Goal: Transaction & Acquisition: Purchase product/service

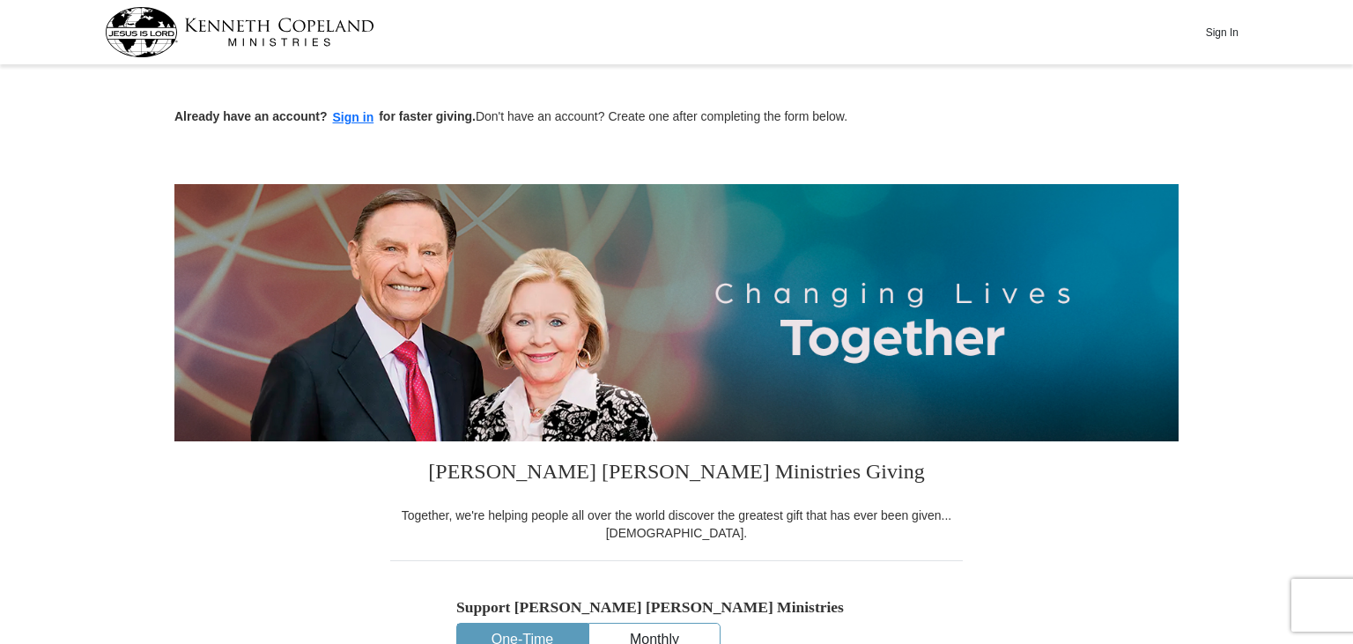
scroll to position [441, 0]
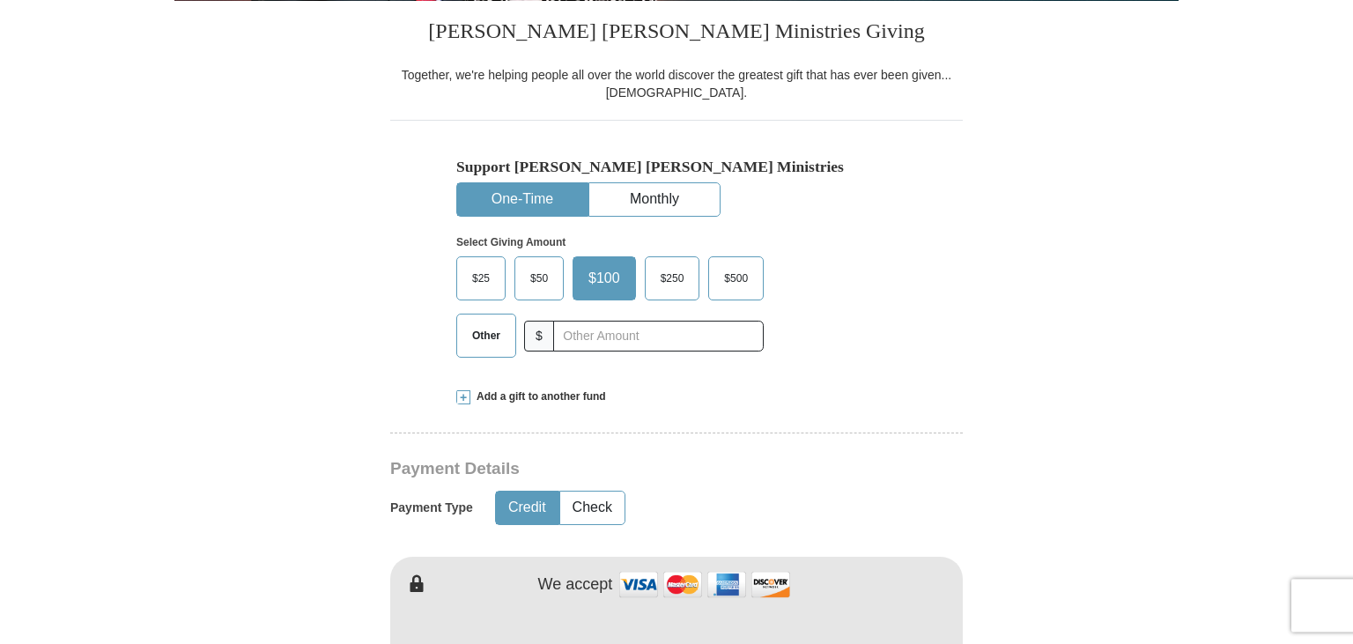
click at [497, 338] on span "Other" at bounding box center [486, 335] width 46 height 26
click at [0, 0] on input "Other" at bounding box center [0, 0] width 0 height 0
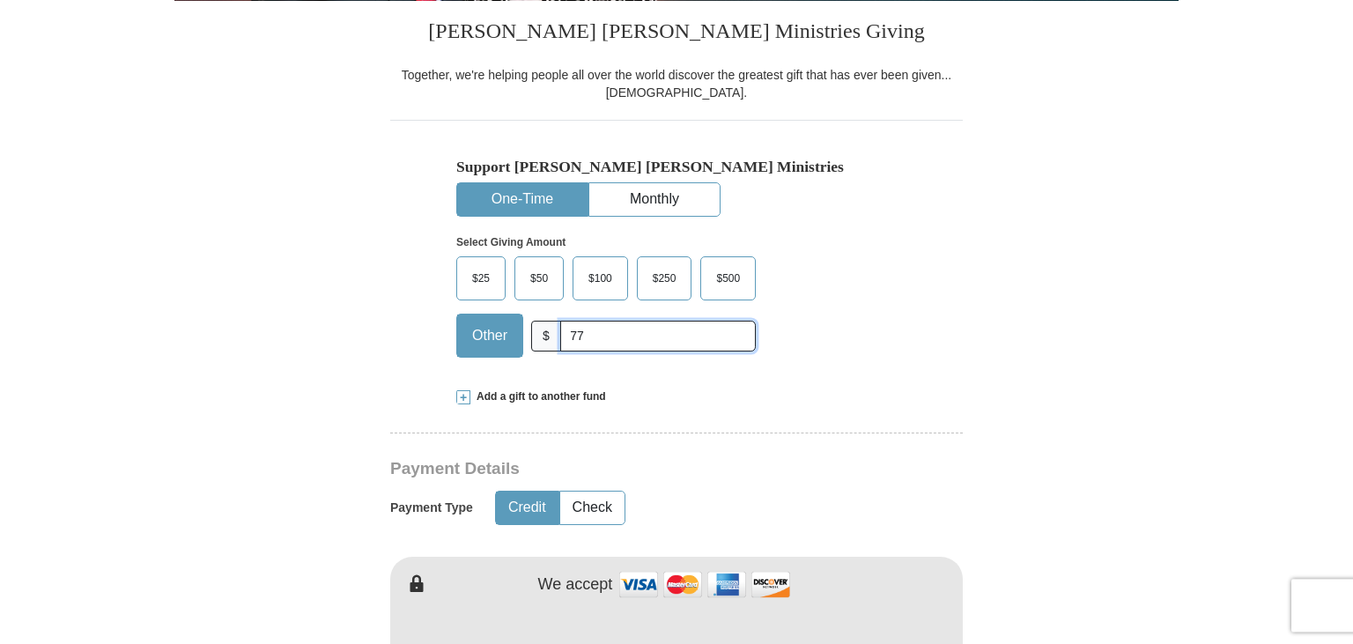
type input "77"
click at [597, 508] on button "Check" at bounding box center [592, 508] width 64 height 33
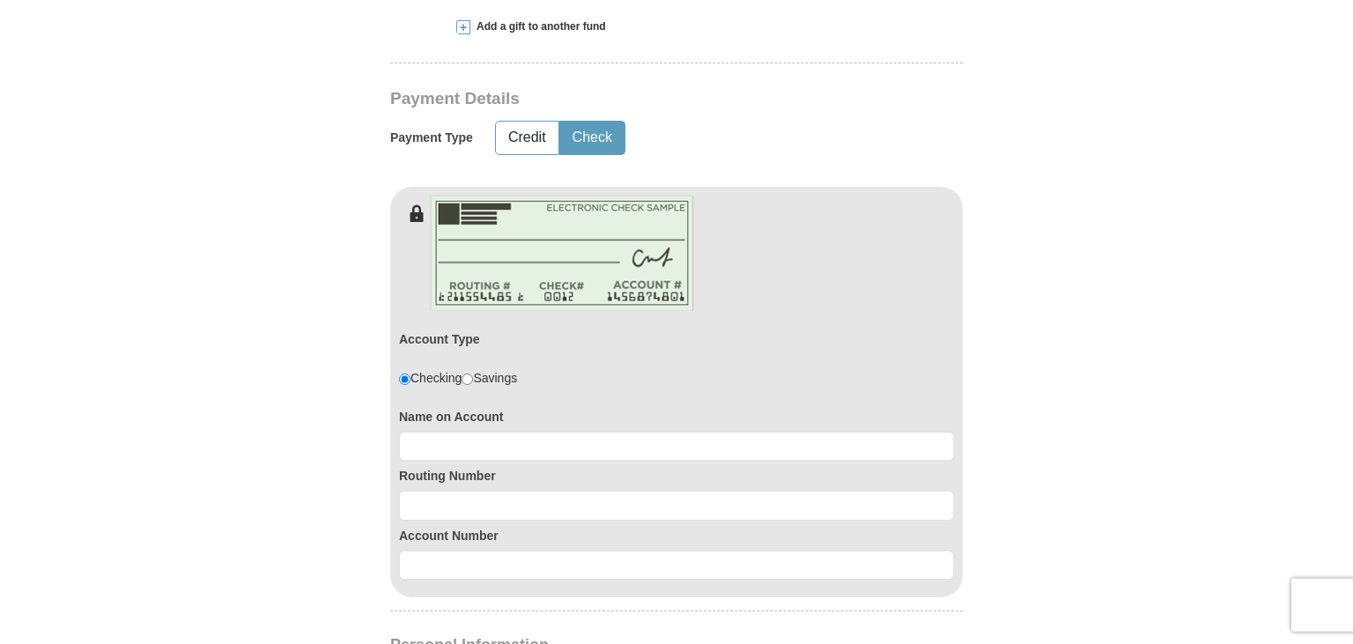
scroll to position [894, 0]
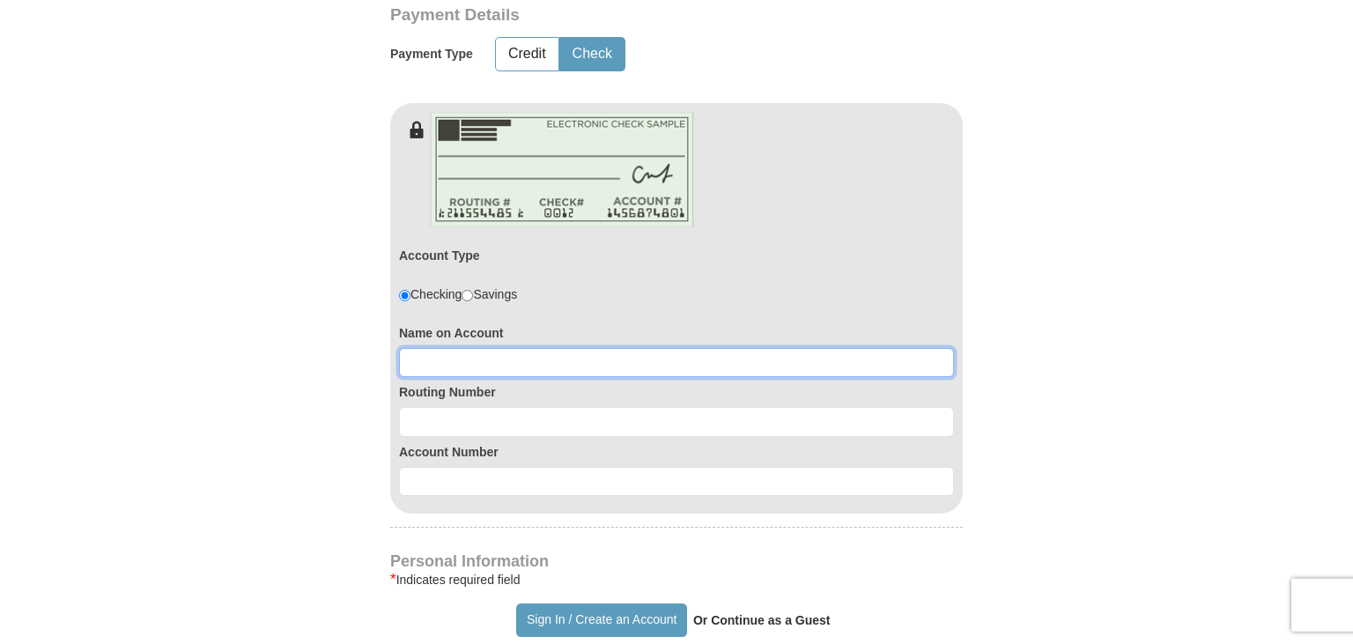
click at [549, 360] on input at bounding box center [676, 363] width 555 height 30
type input "[PERSON_NAME] [PERSON_NAME]"
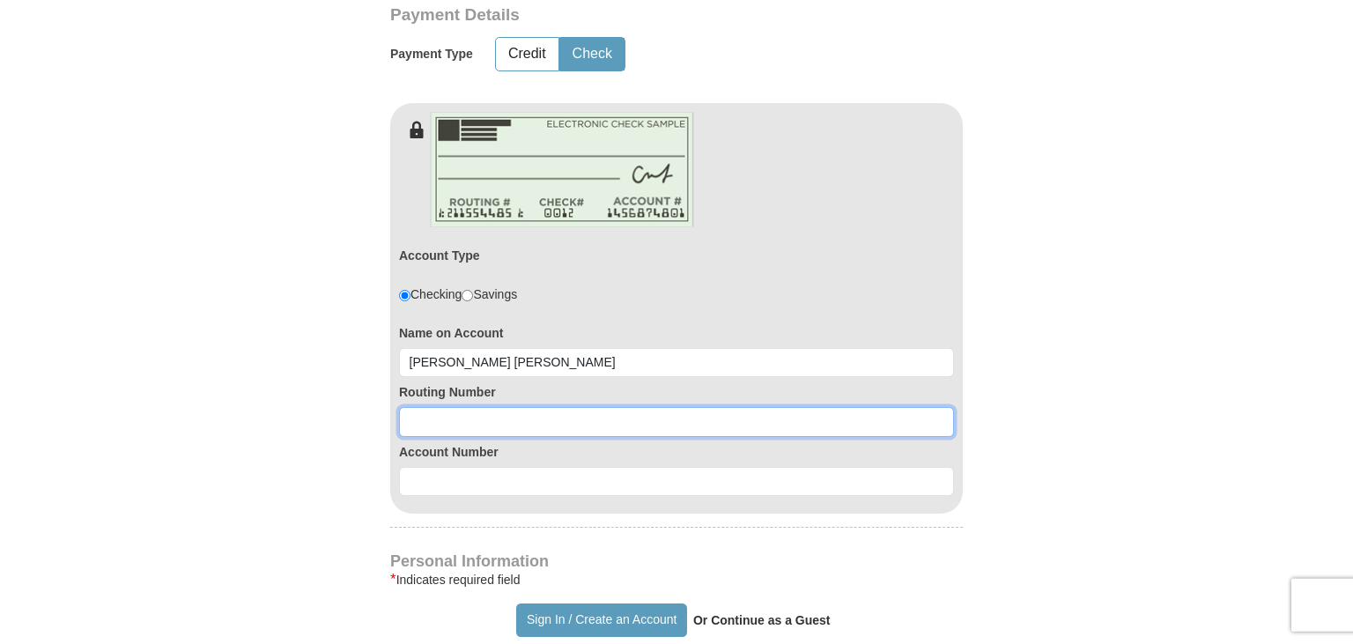
click at [548, 430] on input at bounding box center [676, 422] width 555 height 30
type input "031309123"
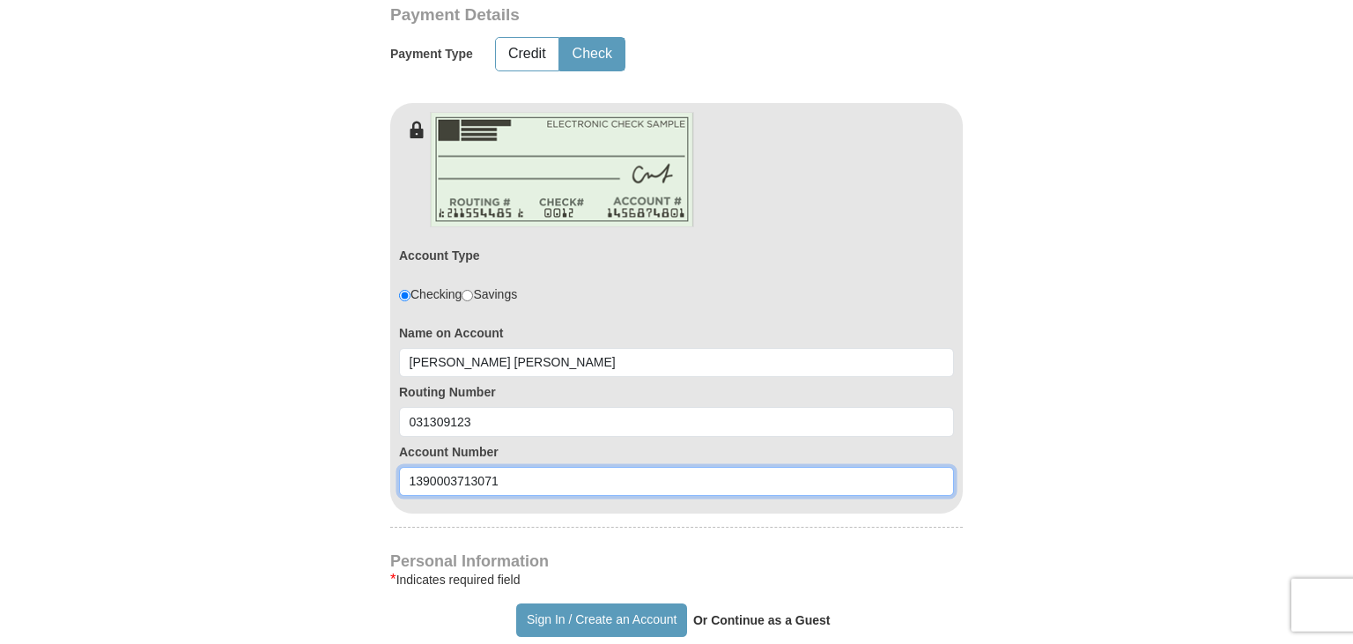
type input "1390003713071"
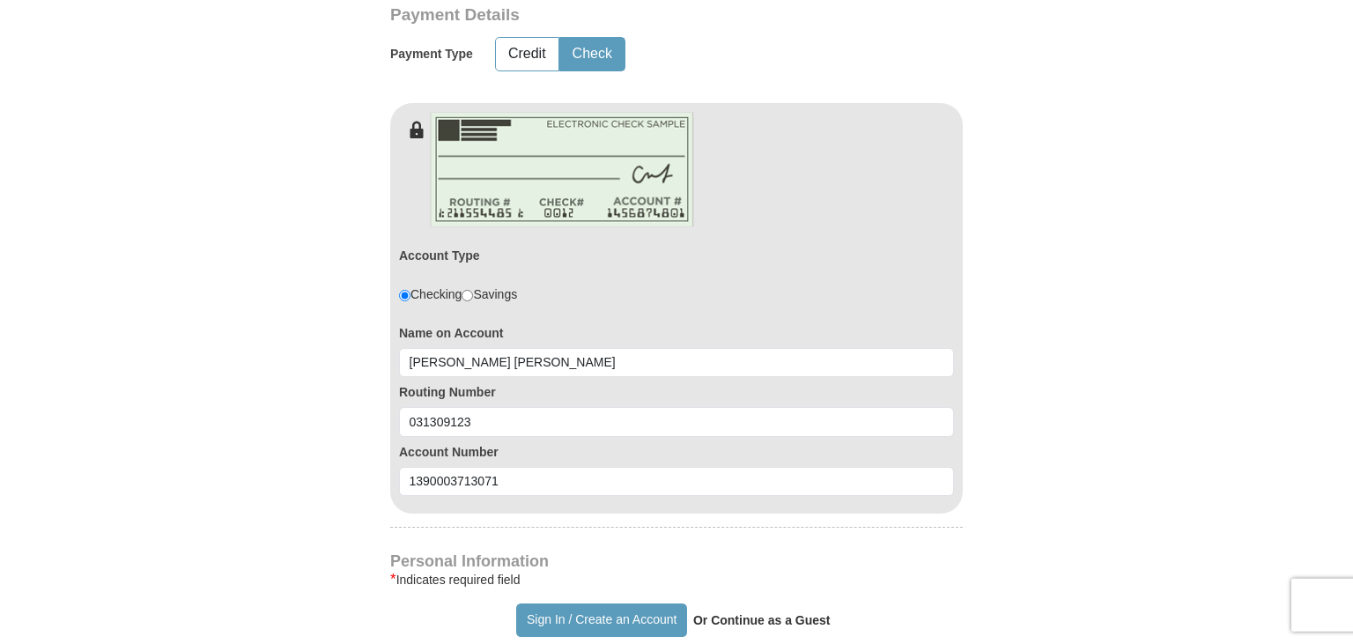
click at [1107, 441] on form "Already have an account? Sign in for faster giving. Don't have an account? Crea…" at bounding box center [676, 366] width 1004 height 2380
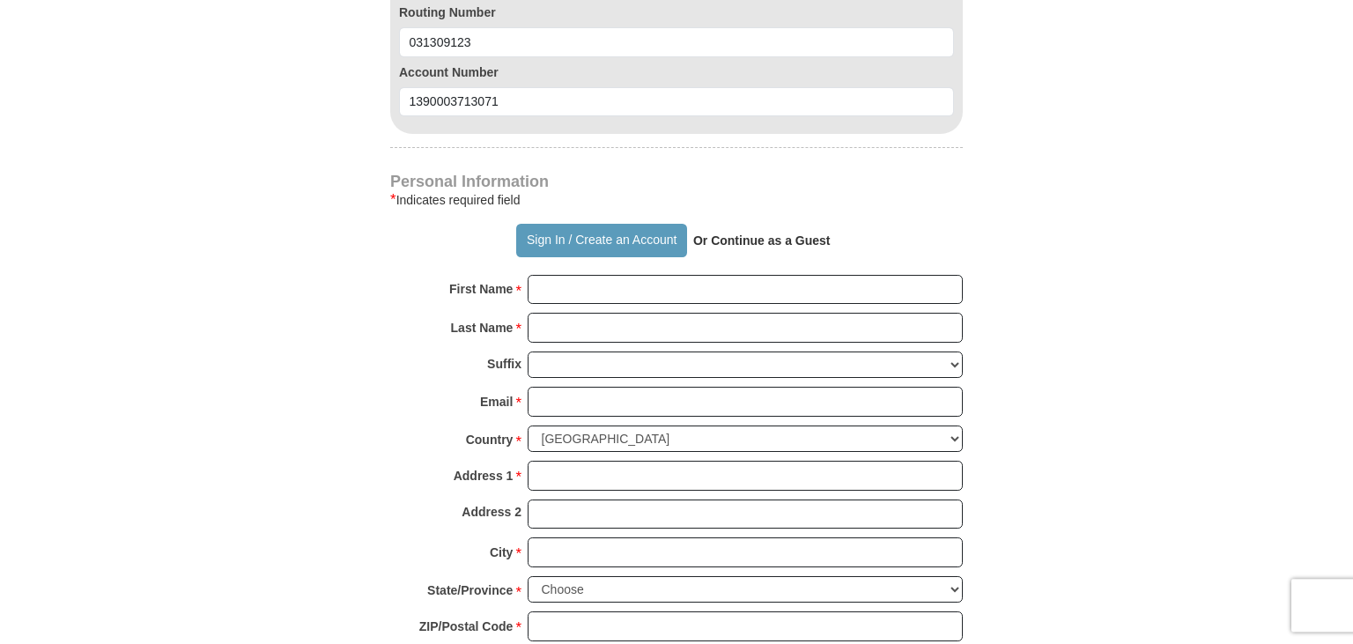
scroll to position [1278, 0]
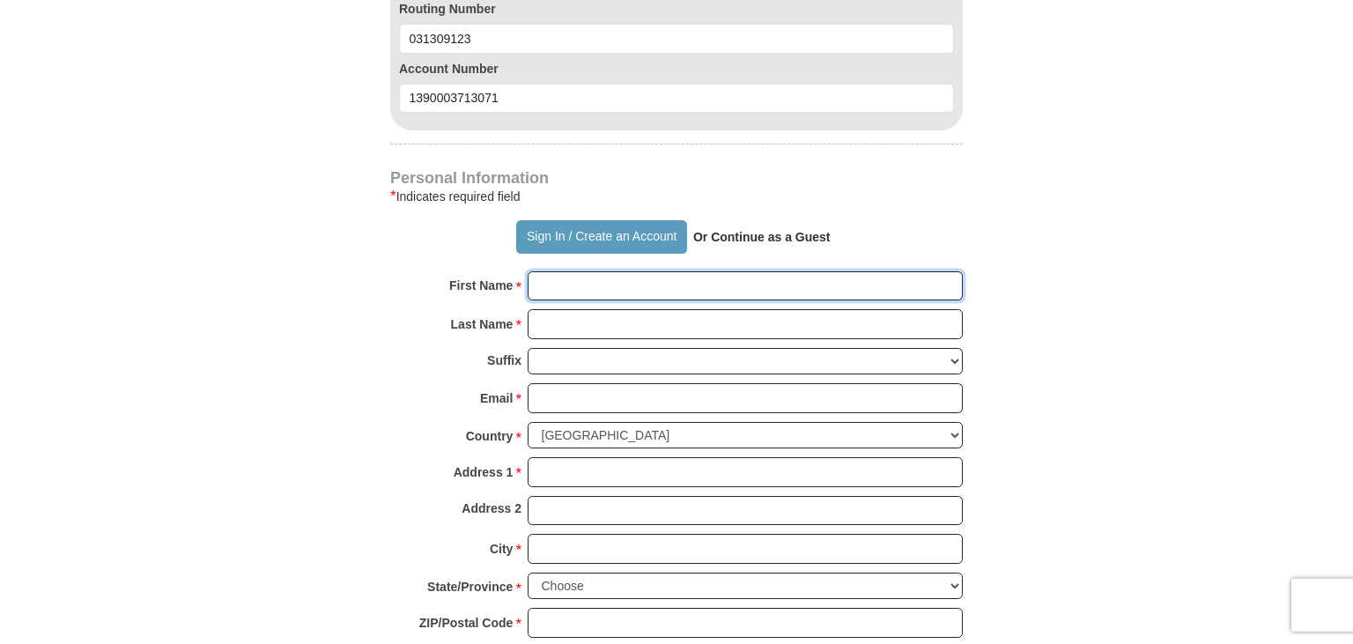
click at [687, 290] on input "First Name *" at bounding box center [745, 286] width 435 height 30
type input "[PERSON_NAME]"
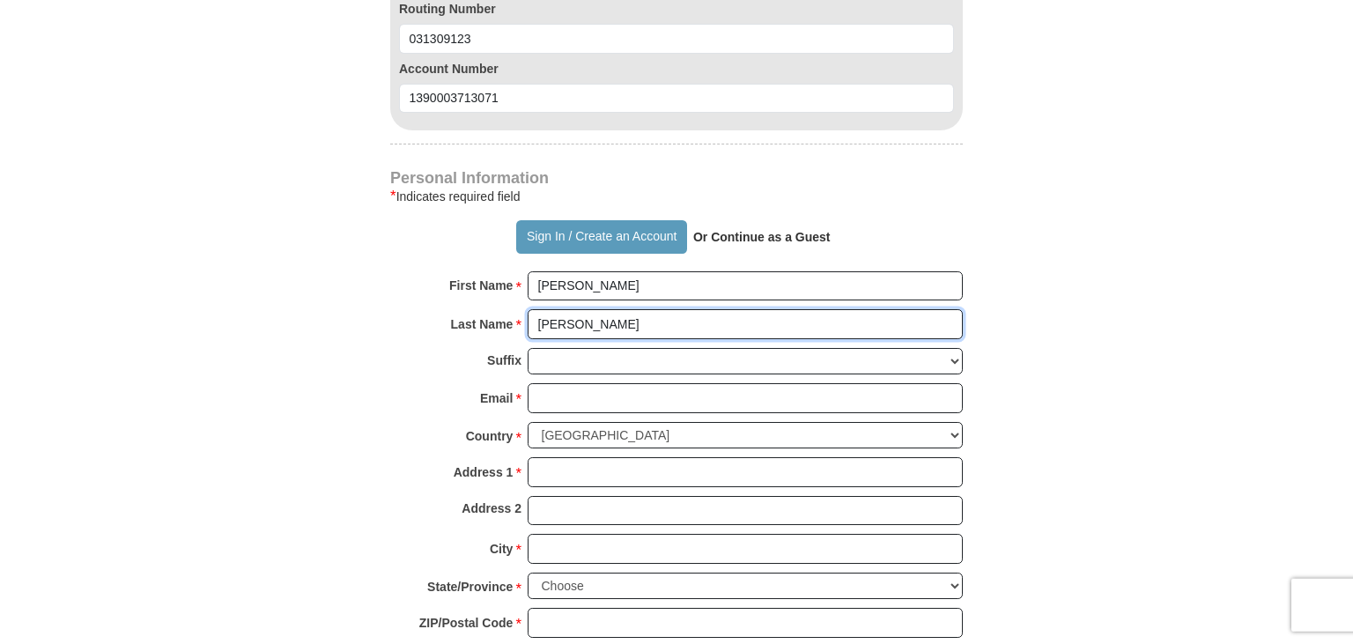
type input "[PERSON_NAME]"
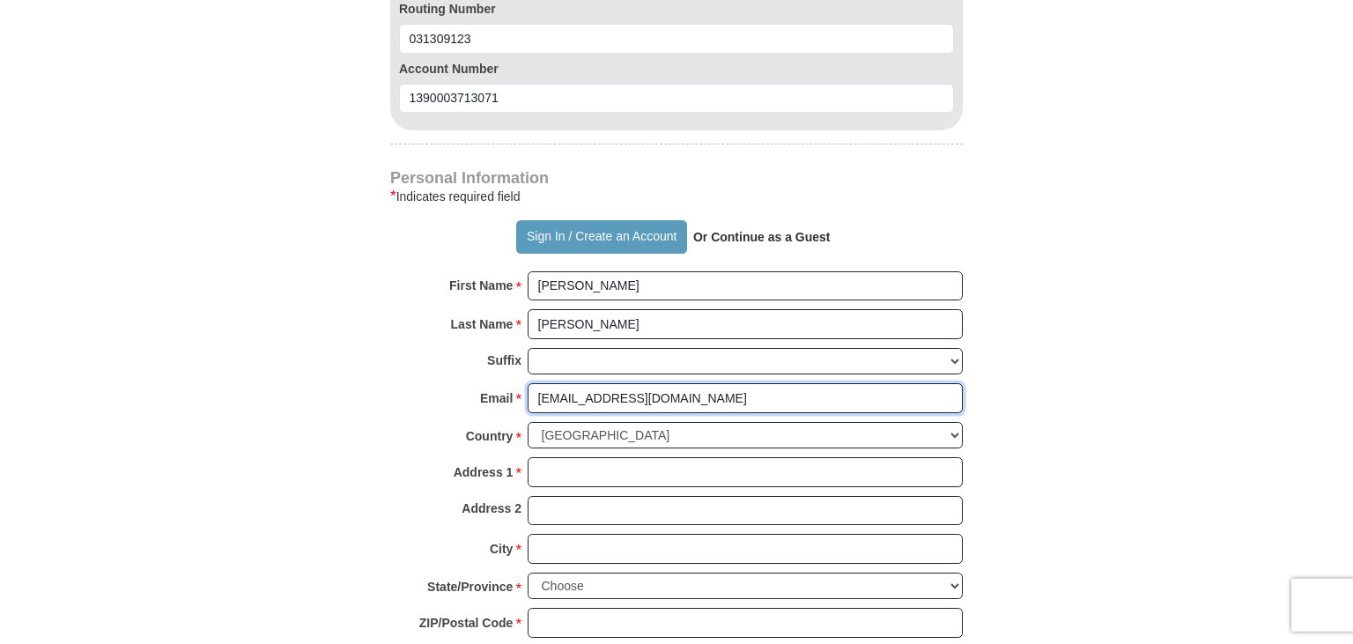
type input "[EMAIL_ADDRESS][DOMAIN_NAME]"
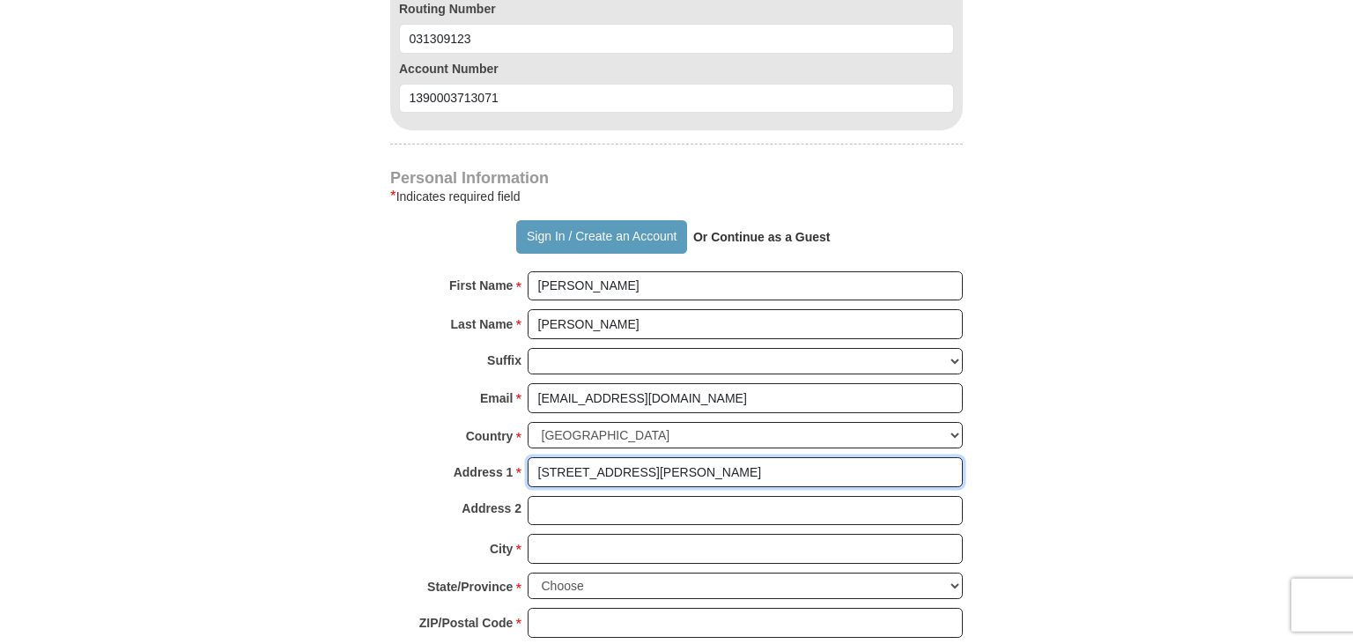
type input "[STREET_ADDRESS][PERSON_NAME]"
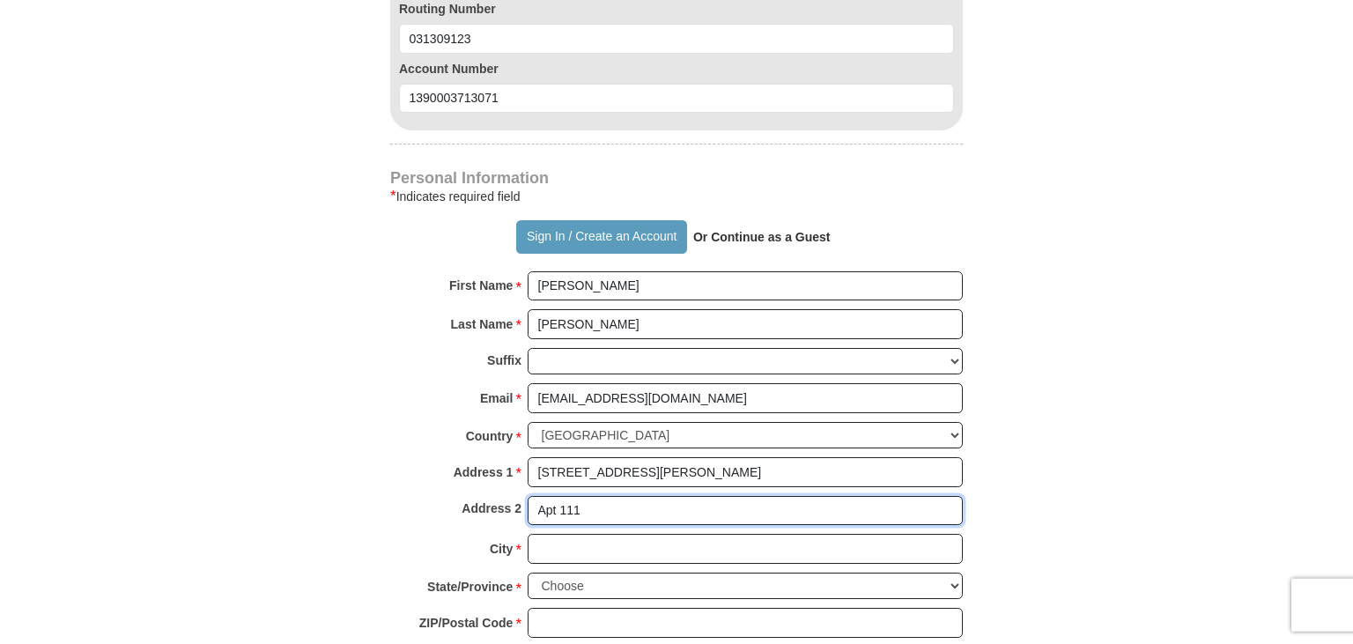
type input "Apt 111"
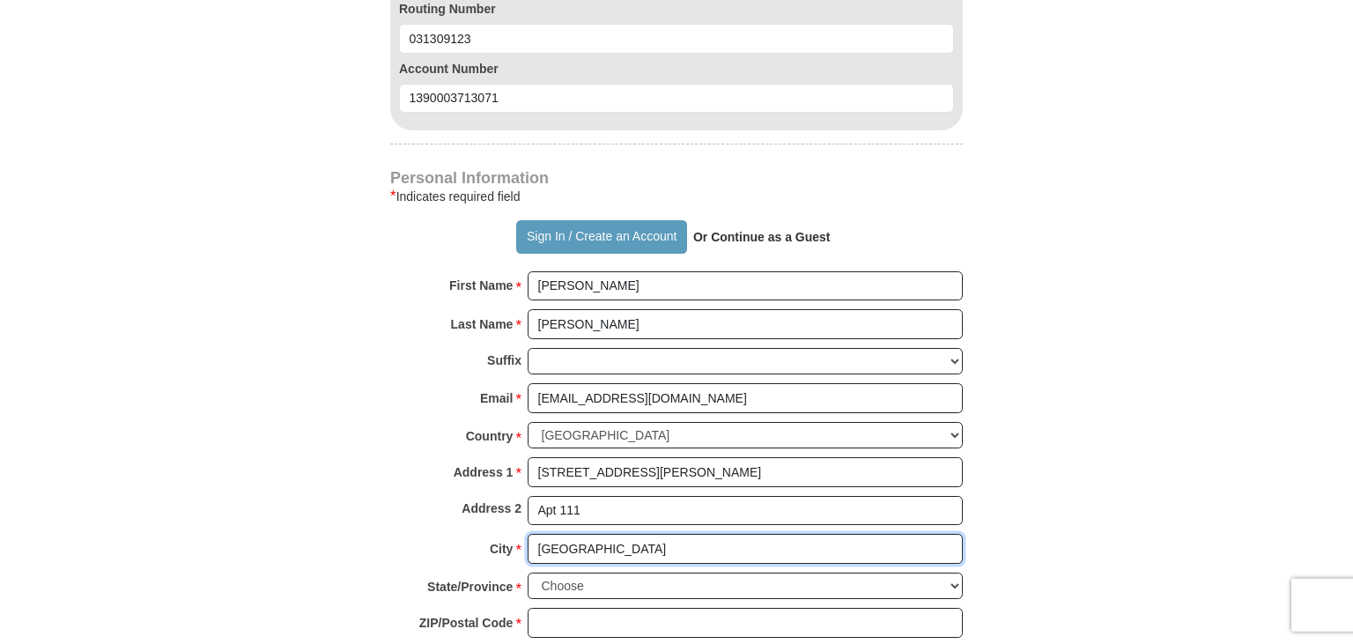
type input "[GEOGRAPHIC_DATA]"
select select "PA"
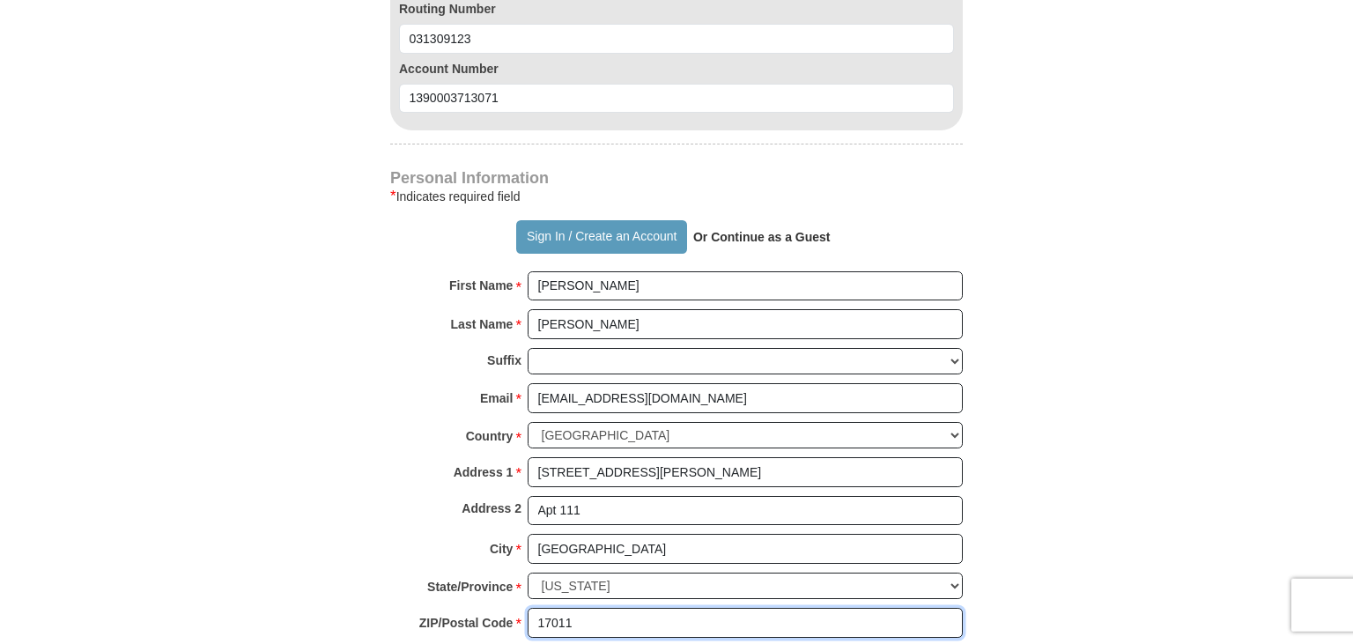
type input "17011"
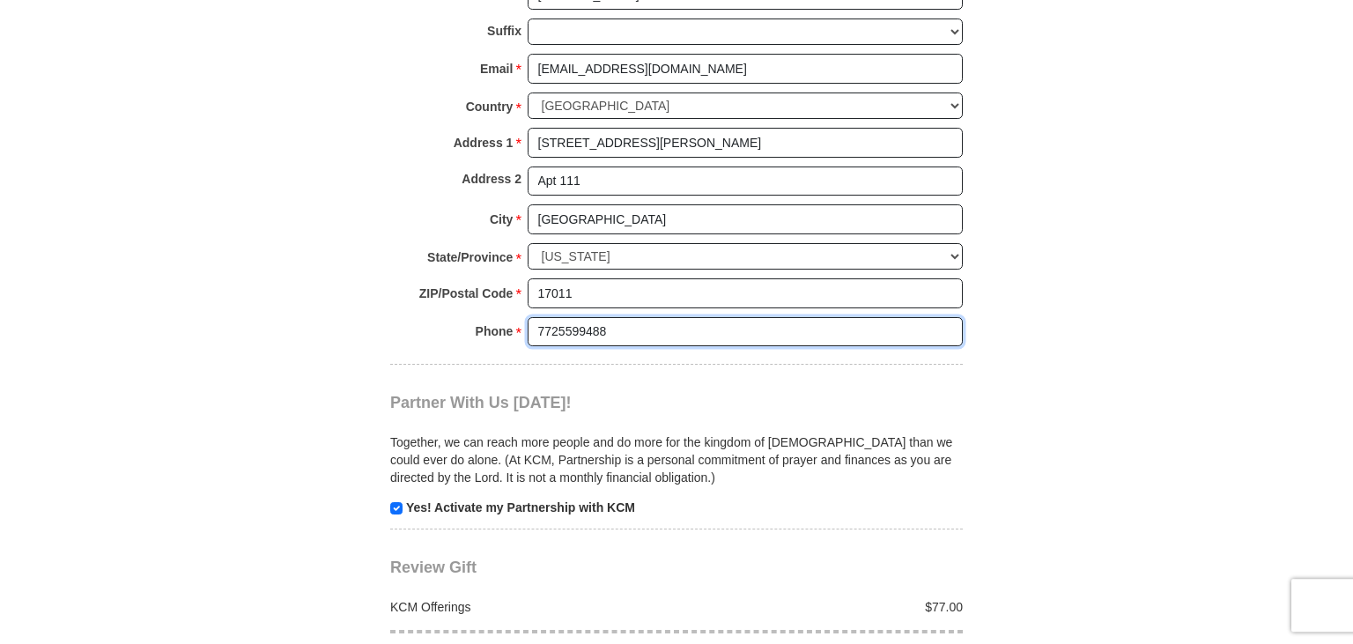
type input "7725599488"
click at [396, 502] on input "checkbox" at bounding box center [396, 508] width 12 height 12
checkbox input "false"
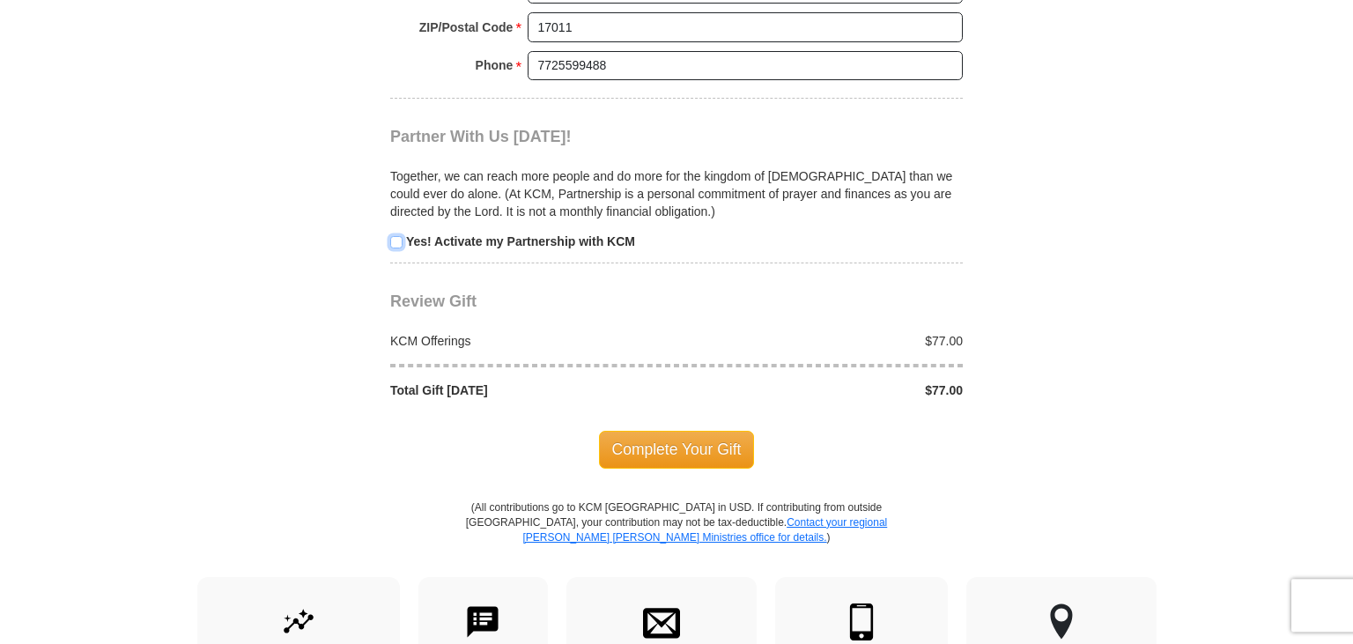
scroll to position [1897, 0]
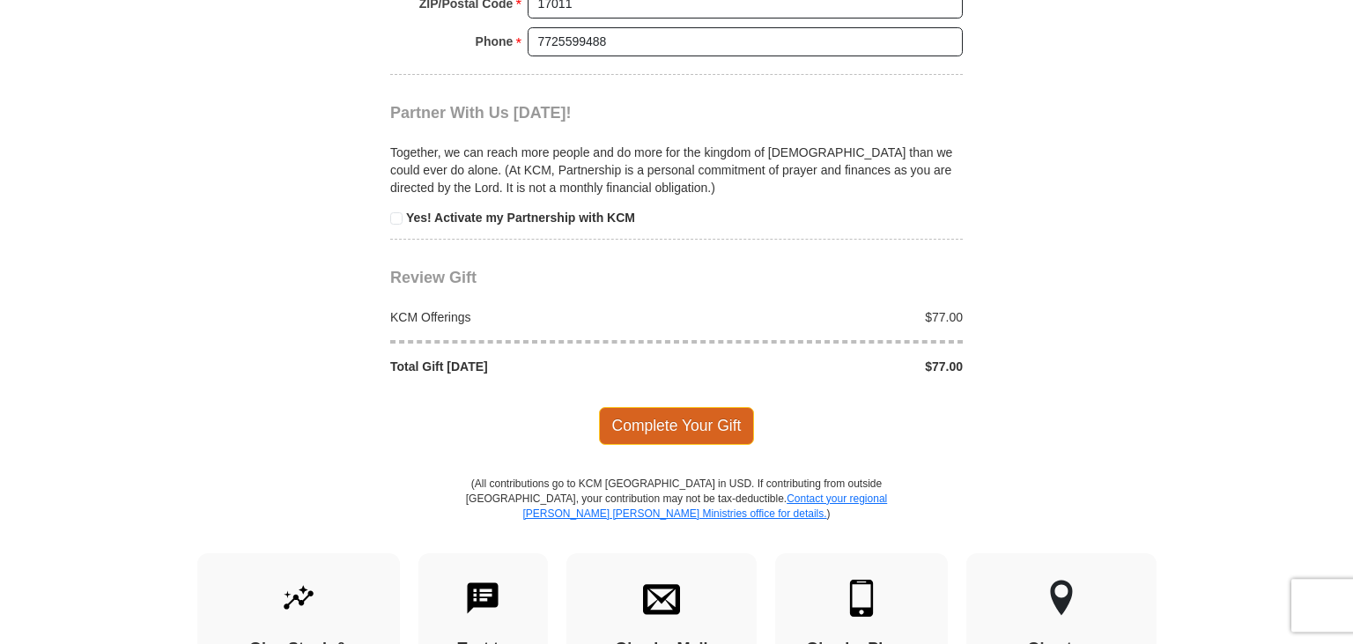
click at [704, 413] on span "Complete Your Gift" at bounding box center [677, 425] width 156 height 37
